Goal: Information Seeking & Learning: Learn about a topic

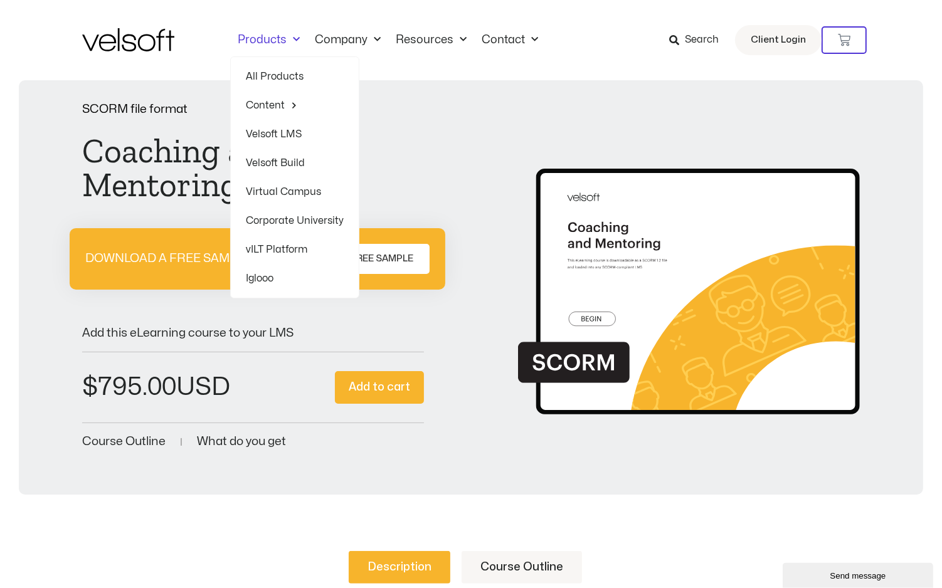
click at [280, 35] on link "Products" at bounding box center [268, 40] width 77 height 14
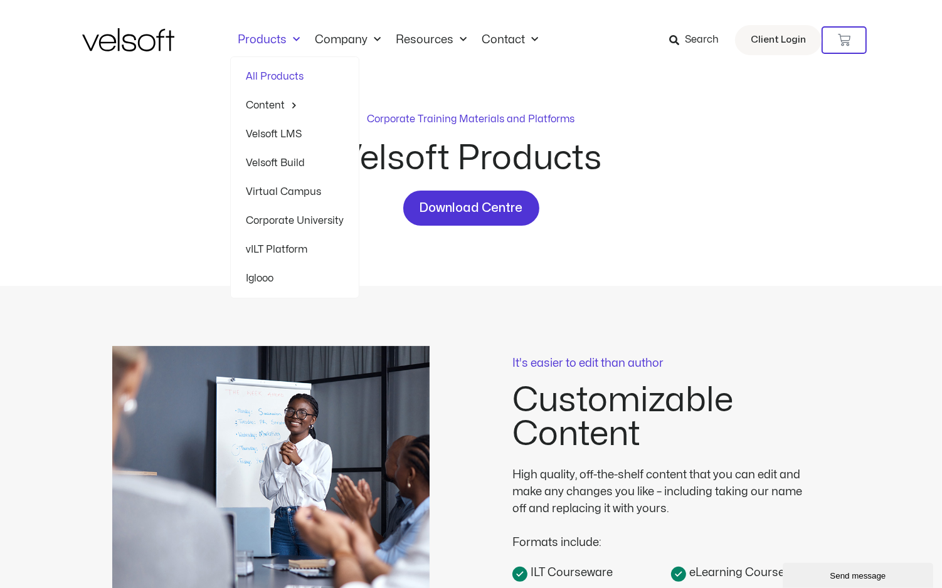
click at [278, 75] on link "All Products" at bounding box center [295, 76] width 98 height 29
